Goal: Task Accomplishment & Management: Complete application form

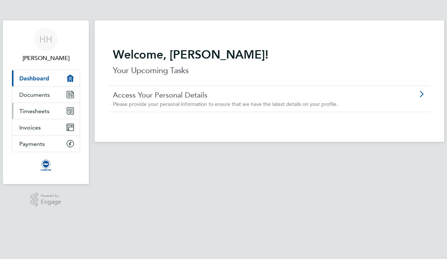
click at [49, 109] on link "Timesheets" at bounding box center [46, 111] width 68 height 16
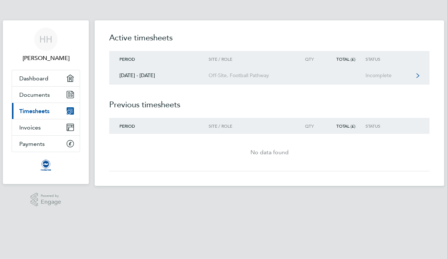
click at [337, 80] on link "01 - 31 Aug 2025 Off-Site, Football Pathway Incomplete" at bounding box center [269, 75] width 320 height 17
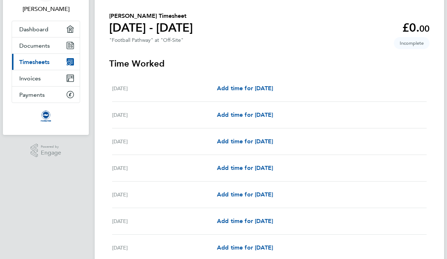
scroll to position [47, 0]
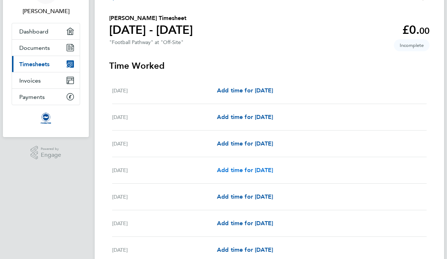
click at [259, 171] on span "Add time for Fri 15 Aug" at bounding box center [245, 170] width 56 height 7
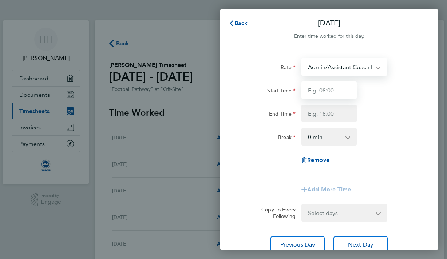
click at [329, 88] on input "Start Time" at bounding box center [328, 90] width 55 height 17
type input "10:00"
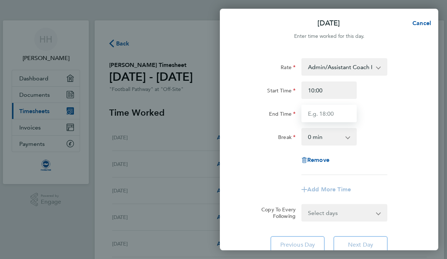
click at [320, 114] on input "End Time" at bounding box center [328, 113] width 55 height 17
type input "13:15"
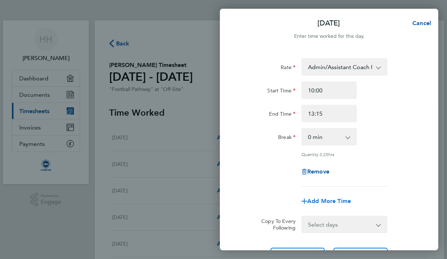
click at [335, 202] on span "Add More Time" at bounding box center [329, 201] width 44 height 7
select select "null"
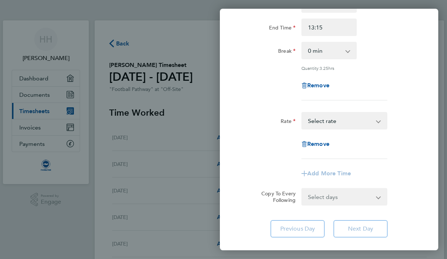
scroll to position [87, 0]
click at [368, 128] on div "Admin/Assistant Coach Rate - 12.60 Lead Coach Rate - 16.28 Select rate" at bounding box center [344, 120] width 86 height 17
click at [320, 142] on span "Remove" at bounding box center [318, 143] width 22 height 7
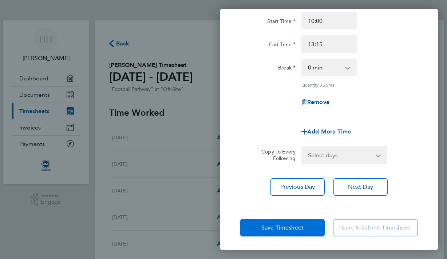
click at [276, 230] on span "Save Timesheet" at bounding box center [282, 227] width 42 height 7
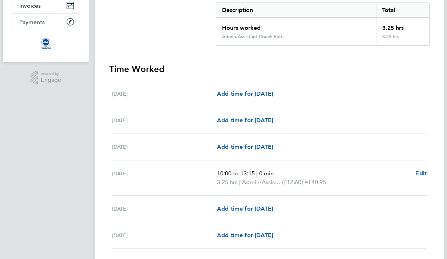
scroll to position [126, 0]
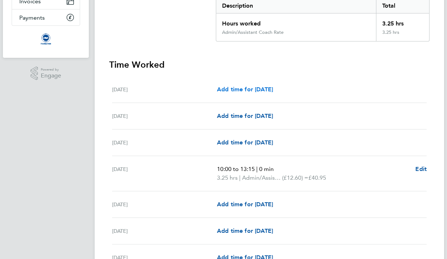
click at [260, 87] on span "Add time for Tue 12 Aug" at bounding box center [245, 89] width 56 height 7
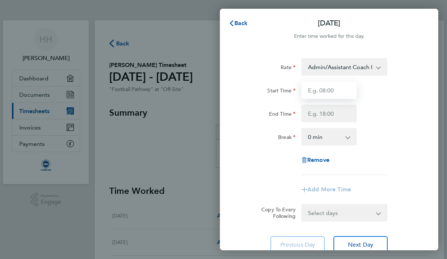
click at [336, 89] on input "Start Time" at bounding box center [328, 90] width 55 height 17
type input "08:30"
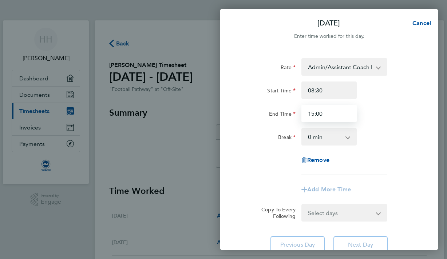
type input "15:00"
click at [379, 156] on div "Rate Admin/Assistant Coach Rate - 12.60 Lead Coach Rate - 16.28 Start Time 08:3…" at bounding box center [329, 116] width 178 height 117
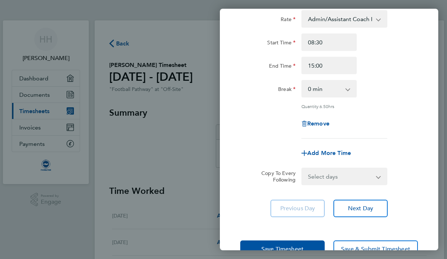
scroll to position [49, 0]
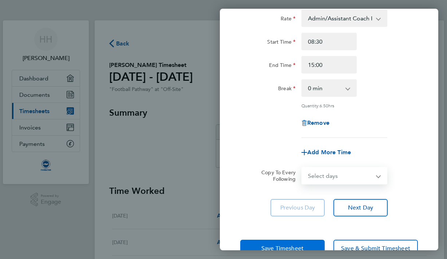
click at [294, 240] on button "Save Timesheet" at bounding box center [282, 248] width 84 height 17
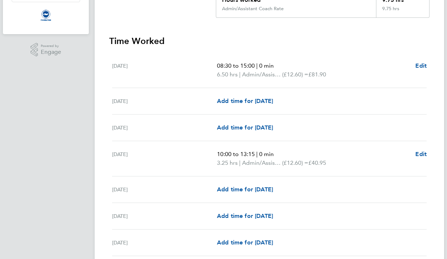
scroll to position [151, 0]
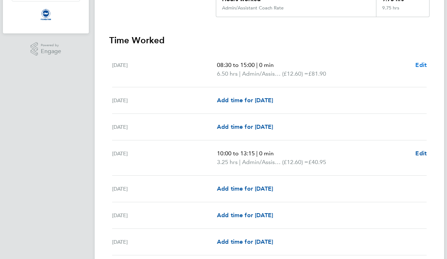
click at [419, 66] on span "Edit" at bounding box center [420, 65] width 11 height 7
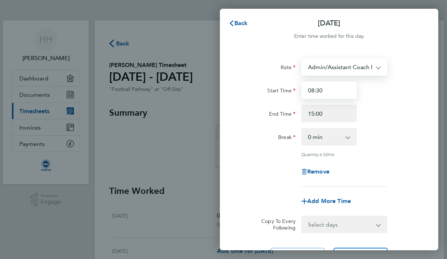
click at [334, 93] on input "08:30" at bounding box center [328, 90] width 55 height 17
type input "08:00"
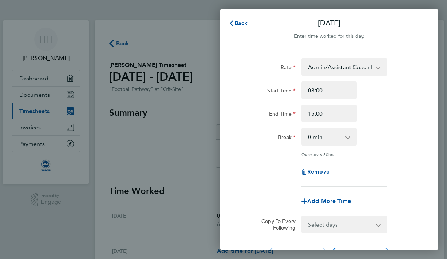
click at [398, 107] on div "End Time 15:00" at bounding box center [329, 113] width 184 height 17
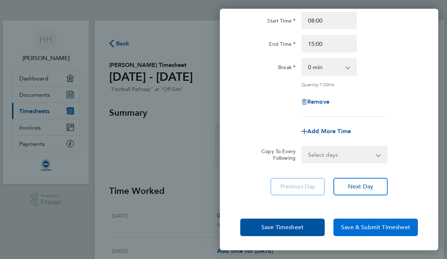
scroll to position [70, 0]
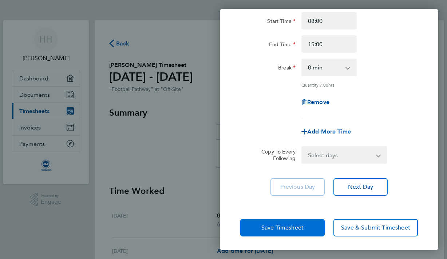
click at [297, 232] on button "Save Timesheet" at bounding box center [282, 227] width 84 height 17
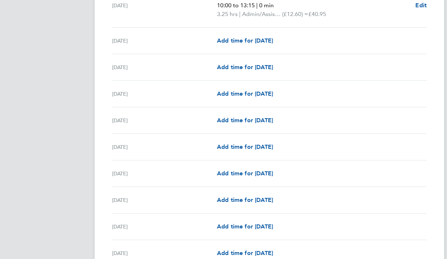
scroll to position [301, 0]
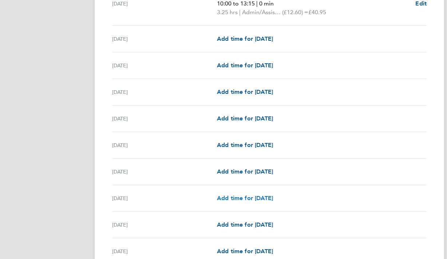
click at [249, 199] on span "Add time for Fri 22 Aug" at bounding box center [245, 198] width 56 height 7
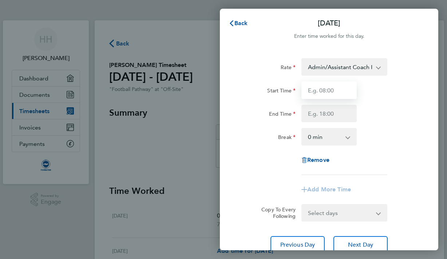
click at [316, 86] on input "Start Time" at bounding box center [328, 90] width 55 height 17
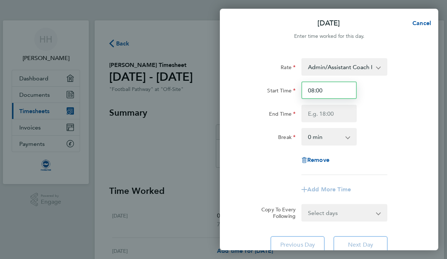
click at [326, 87] on input "08:00" at bounding box center [328, 90] width 55 height 17
type input "08:30"
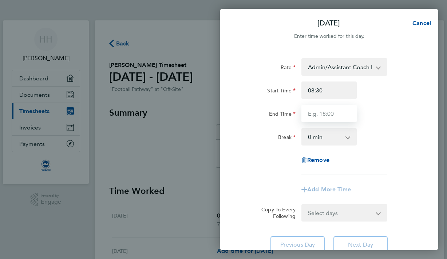
click at [324, 116] on input "End Time" at bounding box center [328, 113] width 55 height 17
type input "15:30"
click at [397, 123] on div "Rate Admin/Assistant Coach Rate - 12.60 Lead Coach Rate - 16.28 Start Time 08:3…" at bounding box center [329, 116] width 178 height 117
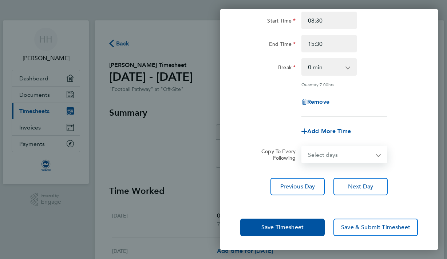
scroll to position [70, 0]
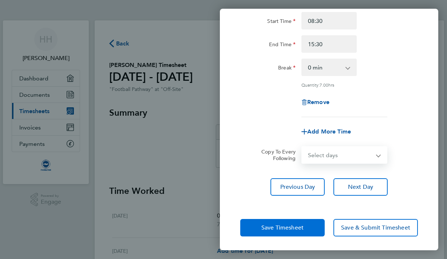
click at [291, 231] on button "Save Timesheet" at bounding box center [282, 227] width 84 height 17
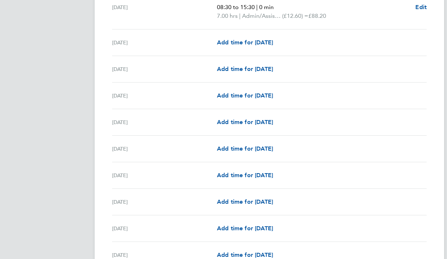
scroll to position [493, 0]
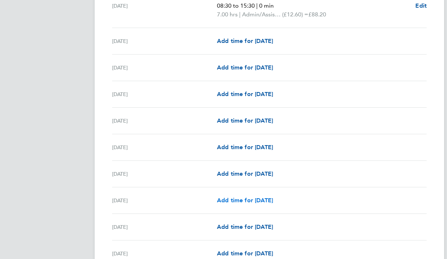
click at [242, 200] on span "Add time for Fri 29 Aug" at bounding box center [245, 200] width 56 height 7
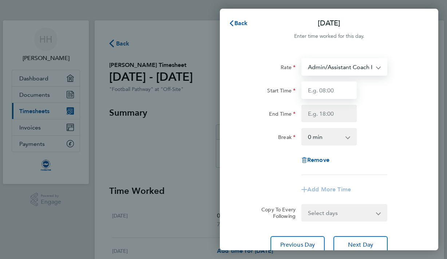
click at [340, 88] on input "Start Time" at bounding box center [328, 90] width 55 height 17
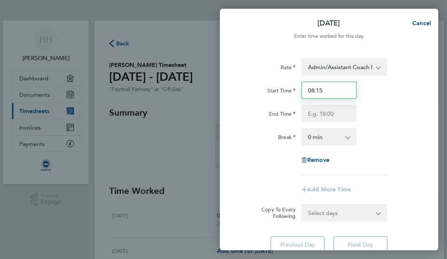
type input "08:15"
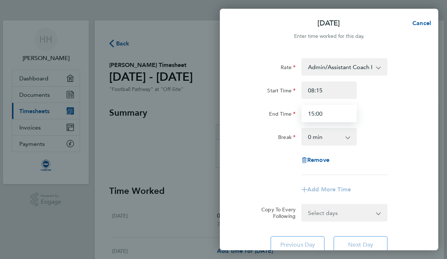
type input "15:00"
click at [373, 128] on div "Rate Admin/Assistant Coach Rate - 12.60 Lead Coach Rate - 16.28 Start Time 08:1…" at bounding box center [329, 116] width 178 height 117
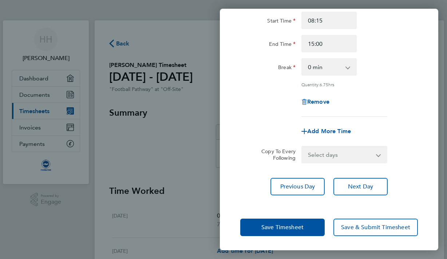
scroll to position [70, 0]
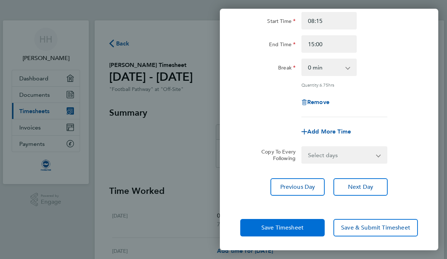
click at [301, 225] on span "Save Timesheet" at bounding box center [282, 227] width 42 height 7
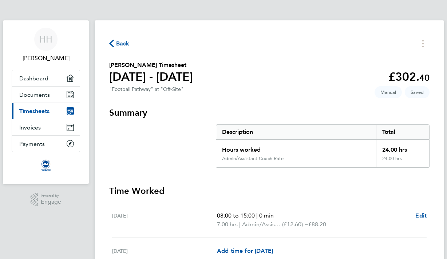
click at [200, 111] on h3 "Summary" at bounding box center [269, 113] width 320 height 12
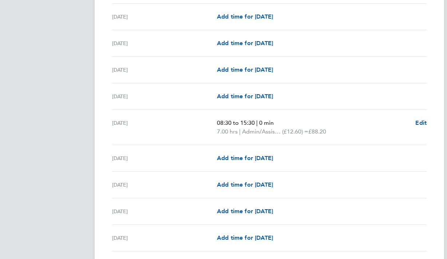
scroll to position [376, 0]
click at [422, 124] on span "Edit" at bounding box center [420, 122] width 11 height 7
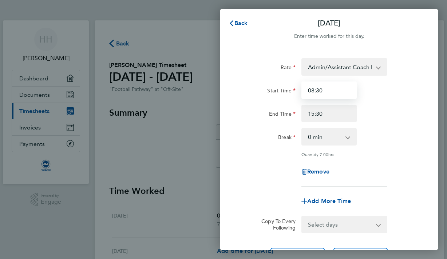
drag, startPoint x: 332, startPoint y: 86, endPoint x: 321, endPoint y: 86, distance: 11.7
click at [321, 86] on input "08:30" at bounding box center [328, 90] width 55 height 17
click at [328, 91] on input "08:30" at bounding box center [328, 90] width 55 height 17
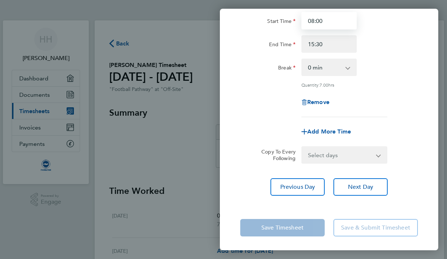
type input "08:00"
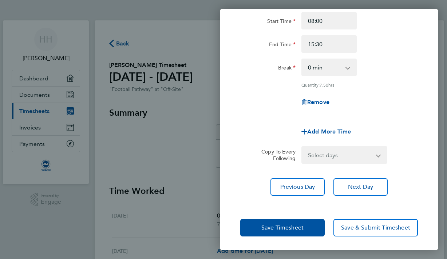
click at [436, 109] on div "Rate Admin/Assistant Coach Rate - 12.60 Lead Coach Rate - 16.28 Start Time 08:0…" at bounding box center [329, 92] width 218 height 225
click at [293, 240] on div "Save Timesheet Save & Submit Timesheet" at bounding box center [329, 228] width 218 height 47
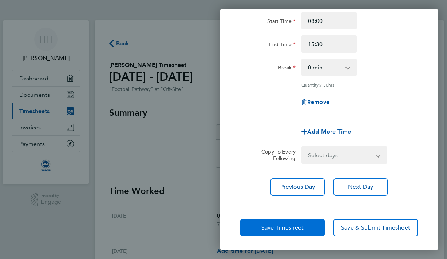
click at [296, 232] on button "Save Timesheet" at bounding box center [282, 227] width 84 height 17
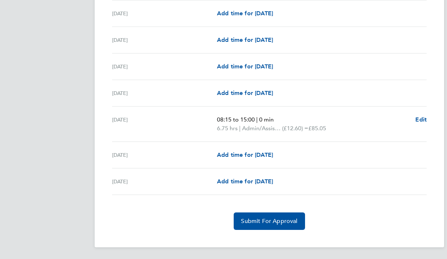
scroll to position [574, 0]
click at [424, 119] on span "Edit" at bounding box center [420, 119] width 11 height 7
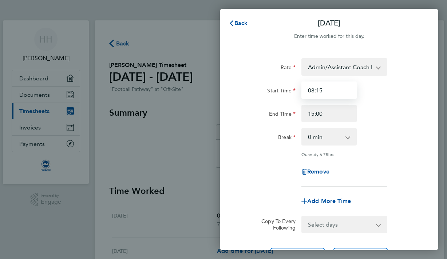
click at [329, 91] on input "08:15" at bounding box center [328, 90] width 55 height 17
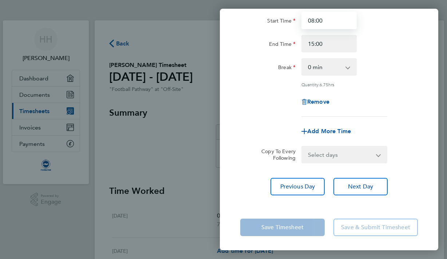
scroll to position [70, 0]
type input "08:00"
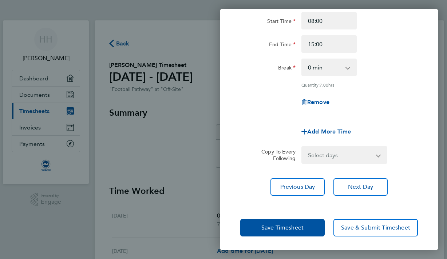
click at [304, 213] on div "Save Timesheet Save & Submit Timesheet" at bounding box center [329, 228] width 218 height 47
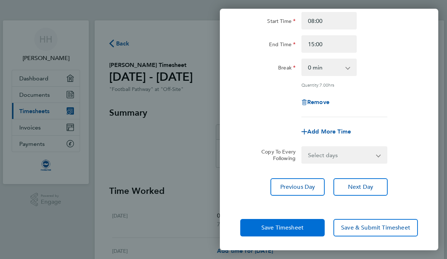
click at [297, 222] on button "Save Timesheet" at bounding box center [282, 227] width 84 height 17
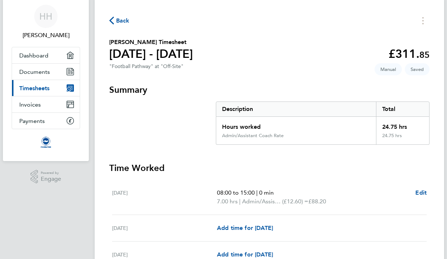
click at [304, 69] on section "Harry Hale's Timesheet 01 - 31 Aug 2025 £311. 85 "Football Pathway" at "Off-Sit…" at bounding box center [269, 55] width 320 height 35
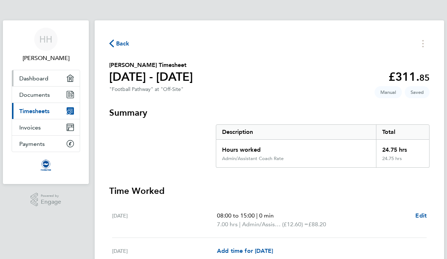
click at [45, 75] on span "Dashboard" at bounding box center [33, 78] width 29 height 7
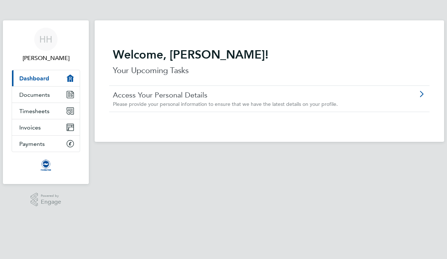
click at [169, 98] on link "Access Your Personal Details" at bounding box center [249, 94] width 272 height 9
click at [52, 98] on link "Documents" at bounding box center [46, 95] width 68 height 16
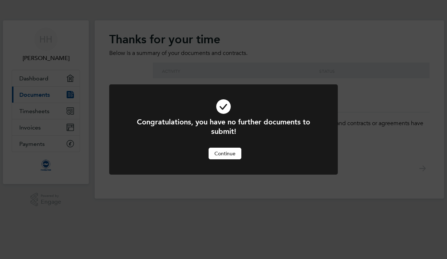
click at [234, 154] on button "Continue" at bounding box center [225, 154] width 33 height 12
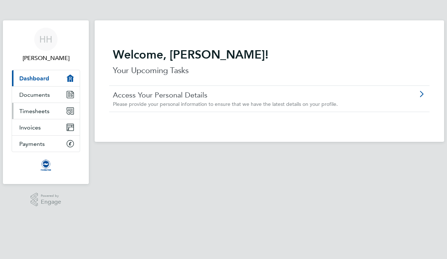
click at [53, 114] on link "Timesheets" at bounding box center [46, 111] width 68 height 16
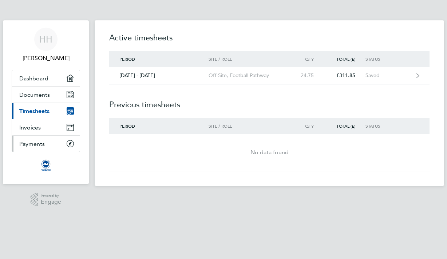
click at [56, 148] on link "Payments" at bounding box center [46, 144] width 68 height 16
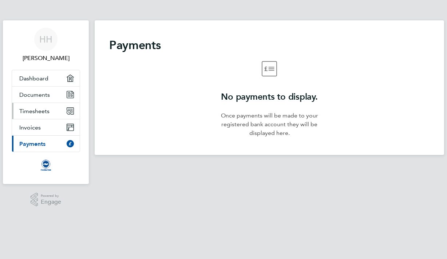
click at [50, 117] on link "Timesheets" at bounding box center [46, 111] width 68 height 16
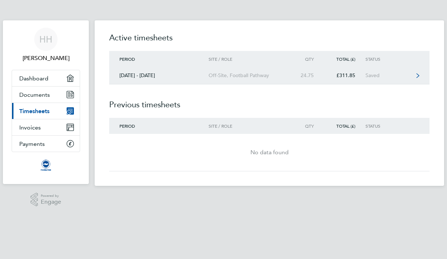
click at [242, 78] on div "Off-Site, Football Pathway" at bounding box center [250, 75] width 83 height 6
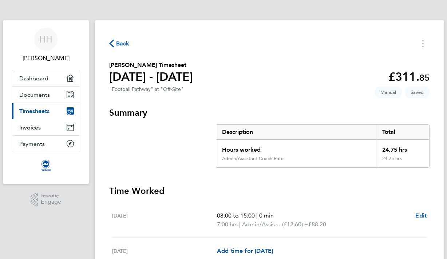
click at [122, 45] on span "Back" at bounding box center [122, 43] width 13 height 9
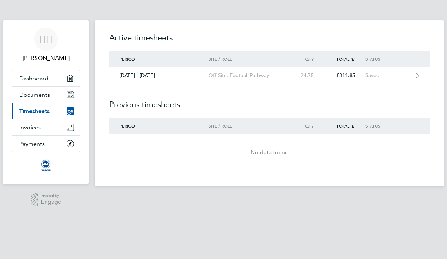
click at [43, 0] on div "HH Harry Hale Applications: Dashboard Documents Current page: Timesheets Invoic…" at bounding box center [223, 108] width 447 height 216
